Goal: Navigation & Orientation: Find specific page/section

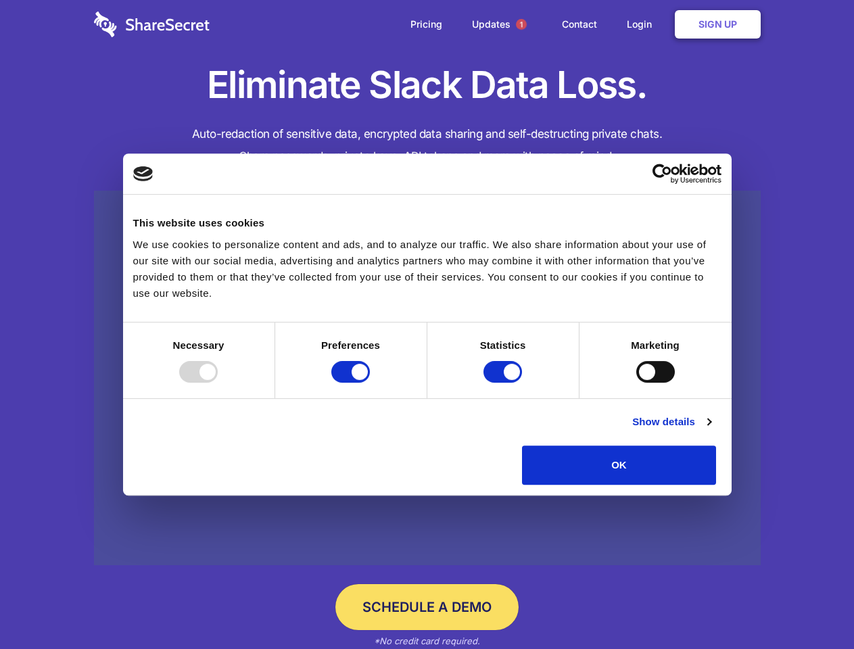
click at [218, 383] on div at bounding box center [198, 372] width 39 height 22
click at [370, 383] on input "Preferences" at bounding box center [350, 372] width 39 height 22
checkbox input "false"
click at [505, 383] on input "Statistics" at bounding box center [503, 372] width 39 height 22
checkbox input "false"
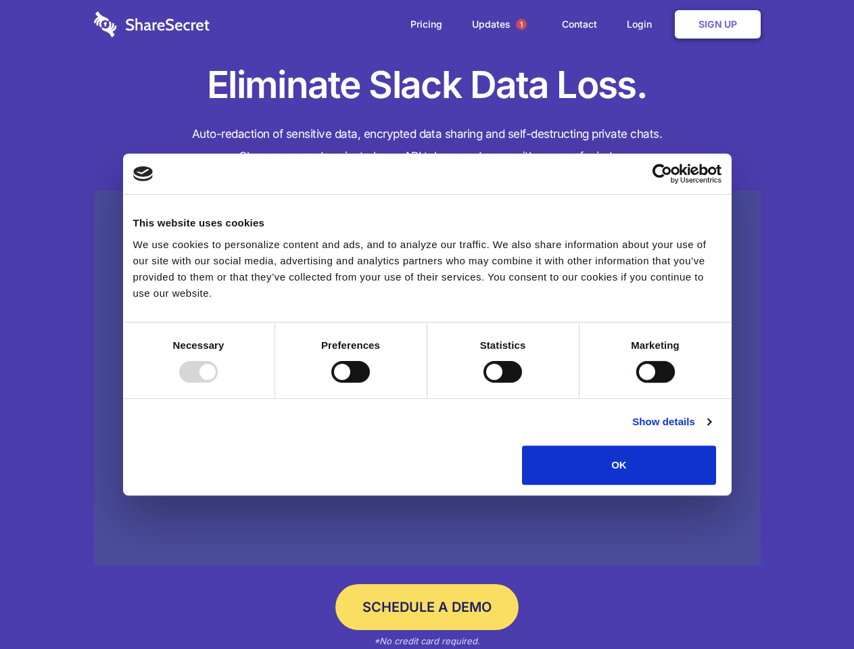
click at [637, 383] on input "Marketing" at bounding box center [656, 372] width 39 height 22
checkbox input "true"
click at [711, 430] on link "Show details" at bounding box center [671, 422] width 78 height 16
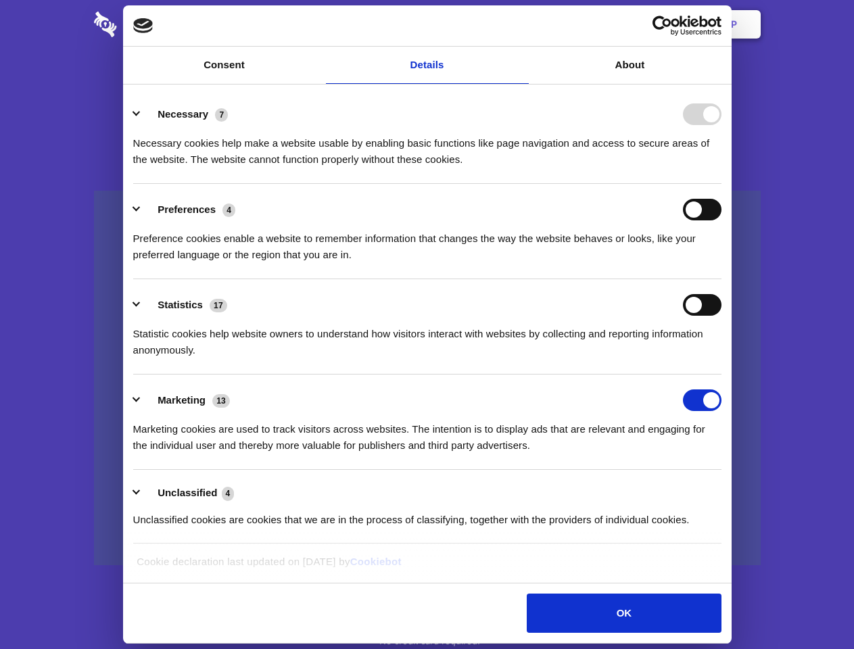
click at [722, 184] on li "Necessary 7 Necessary cookies help make a website usable by enabling basic func…" at bounding box center [427, 136] width 589 height 95
click at [521, 24] on span "1" at bounding box center [521, 24] width 11 height 11
